Goal: Task Accomplishment & Management: Manage account settings

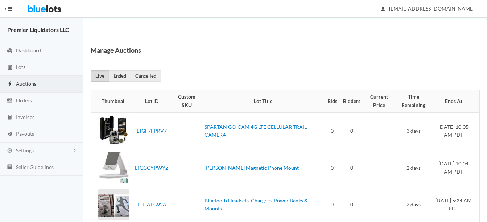
click at [21, 84] on span "Auctions" at bounding box center [26, 84] width 20 height 6
click at [29, 84] on span "Auctions" at bounding box center [26, 84] width 20 height 6
